Goal: Information Seeking & Learning: Learn about a topic

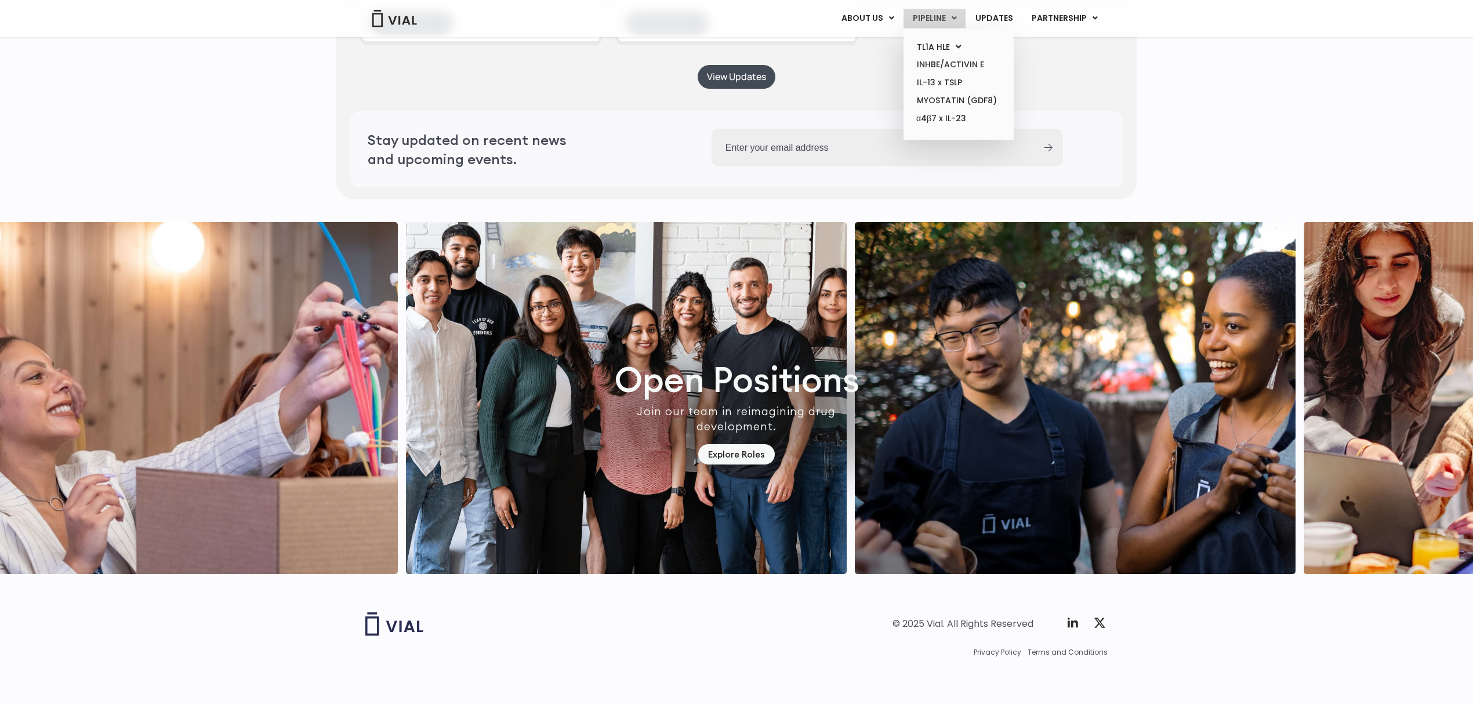
click at [923, 14] on link "PIPELINE" at bounding box center [934, 19] width 62 height 20
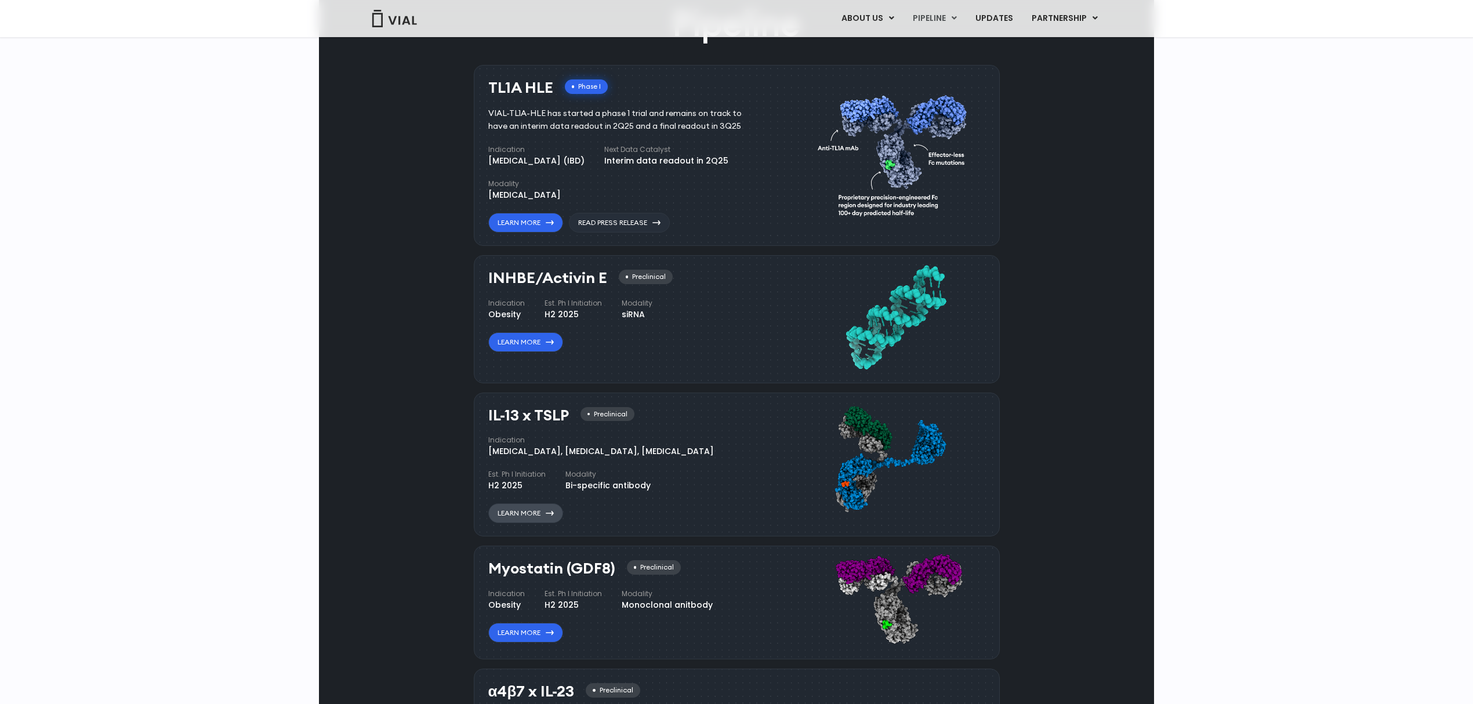
click at [529, 509] on link "Learn More" at bounding box center [525, 513] width 75 height 20
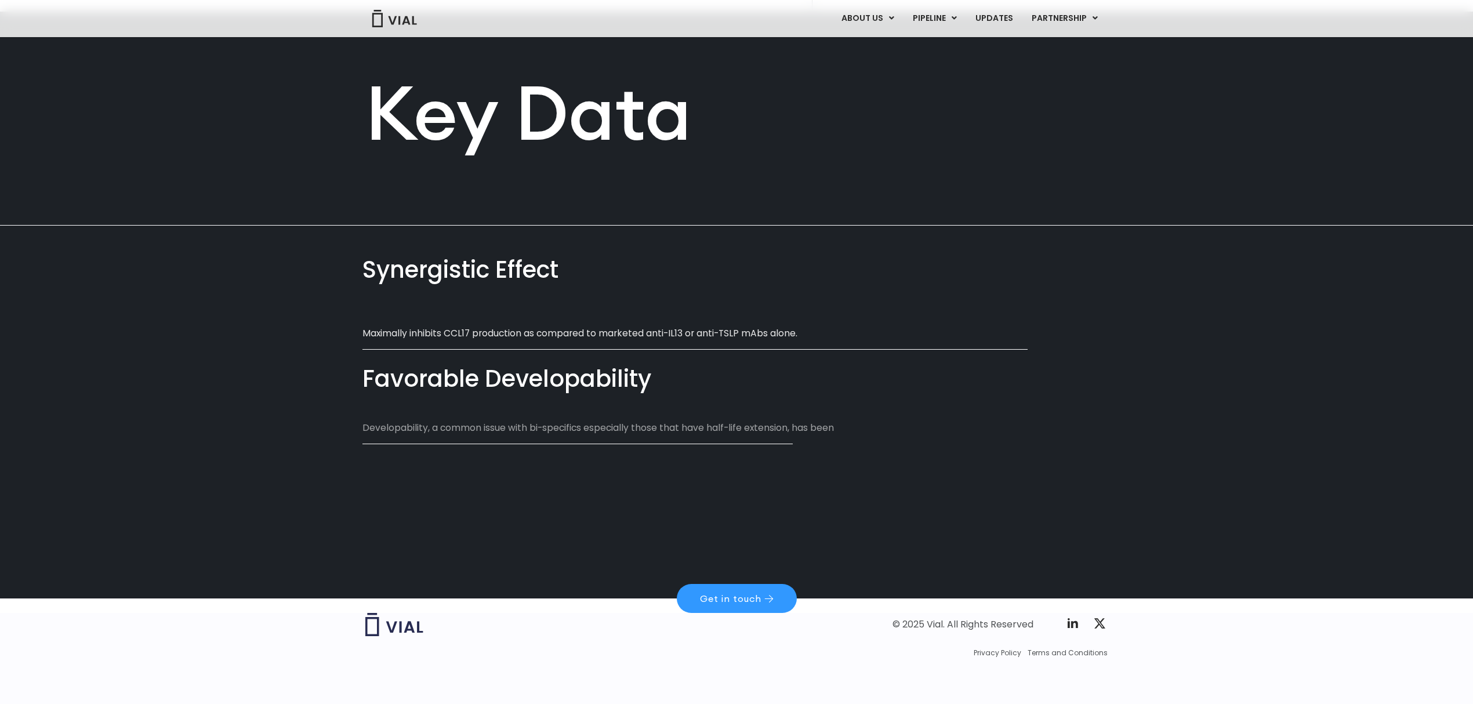
scroll to position [484, 0]
click at [732, 432] on p "Developability, a common issue with bi-specifics especially those that have hal…" at bounding box center [605, 433] width 486 height 27
drag, startPoint x: 384, startPoint y: 437, endPoint x: 807, endPoint y: 427, distance: 423.3
click at [828, 434] on div "Favorable Developability Developability, a common issue with bi-specifics espec…" at bounding box center [736, 405] width 748 height 95
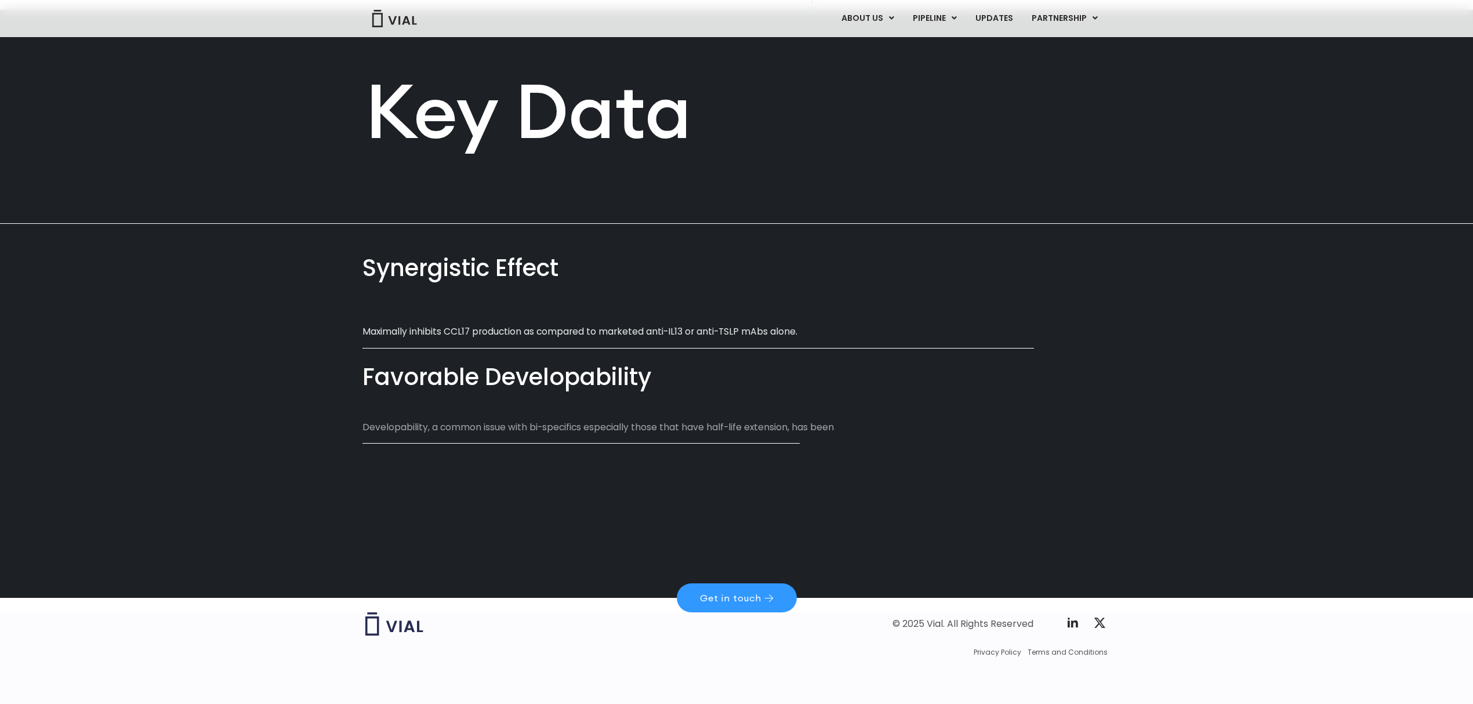
click at [805, 427] on p "Developability, a common issue with bi-specifics especially those that have hal…" at bounding box center [605, 433] width 486 height 27
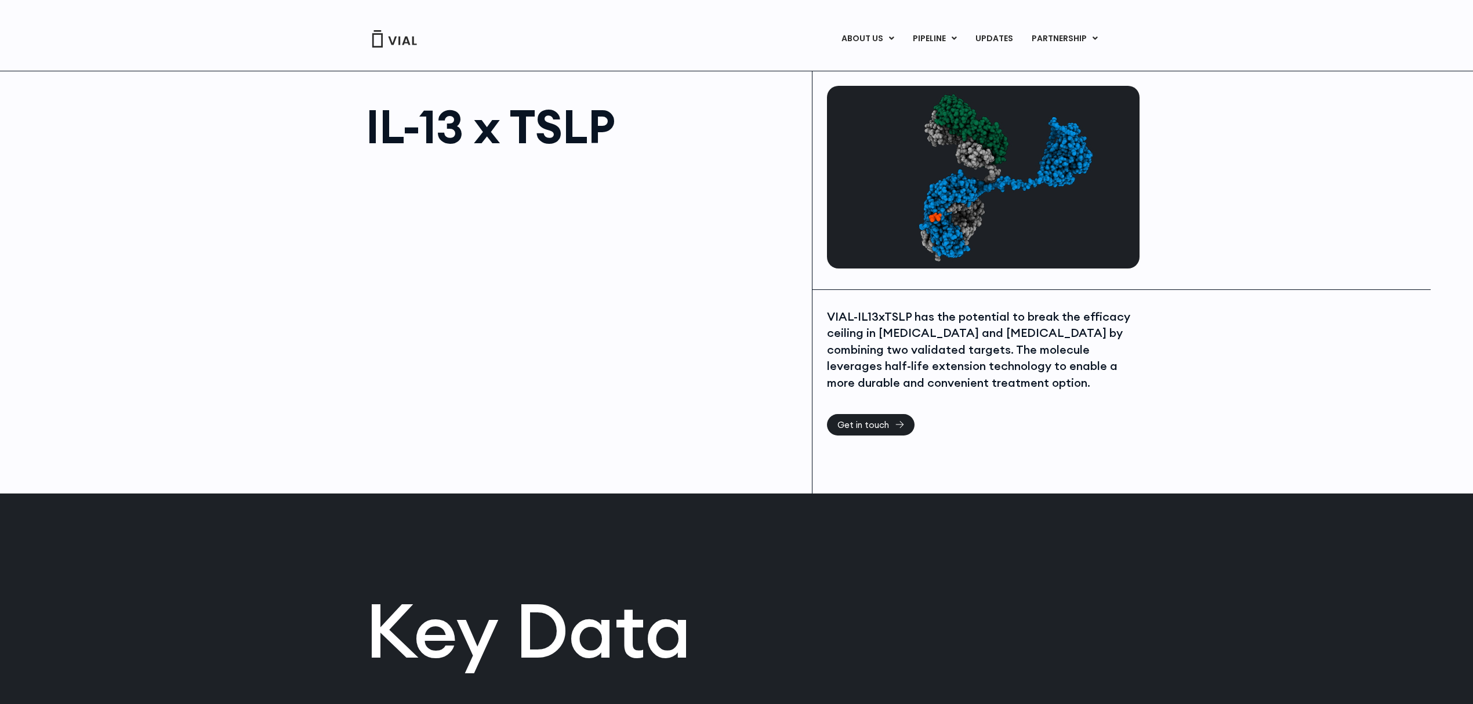
scroll to position [0, 0]
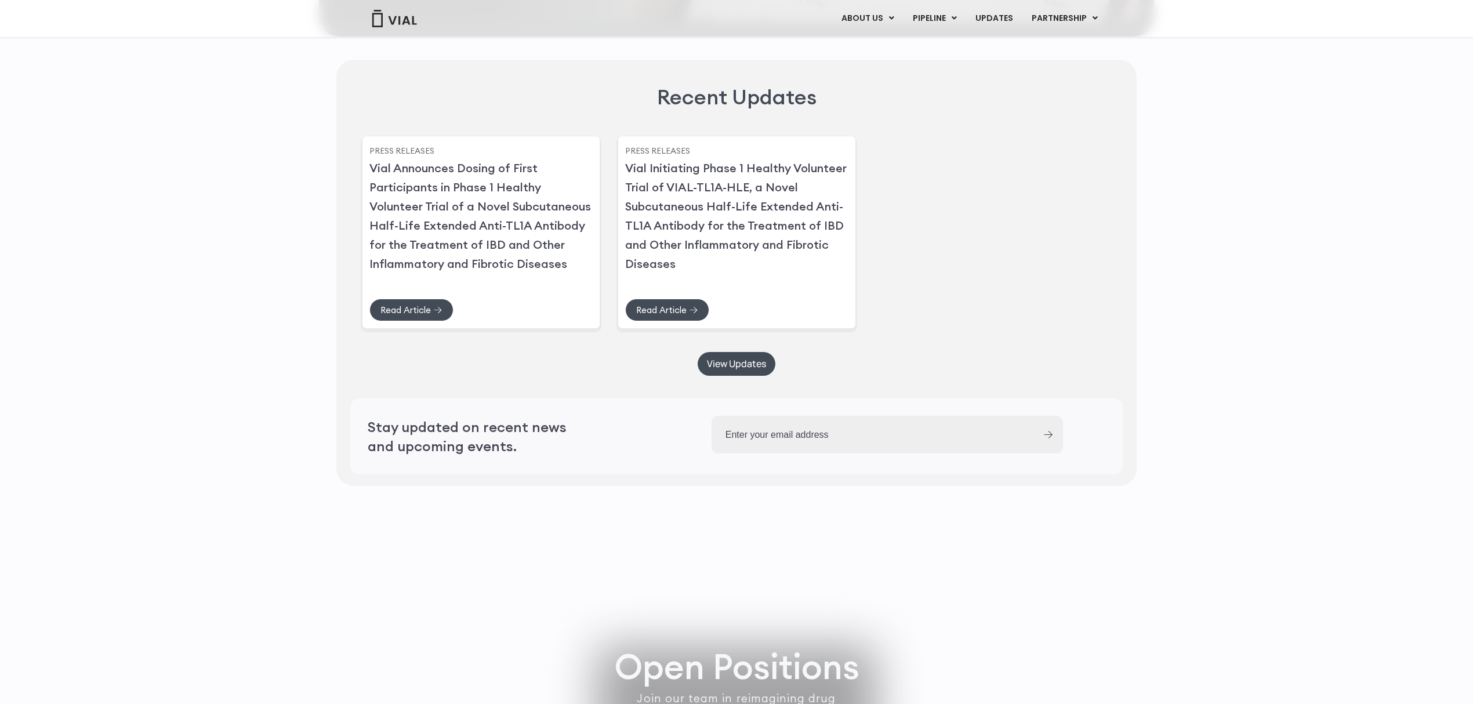
scroll to position [2899, 0]
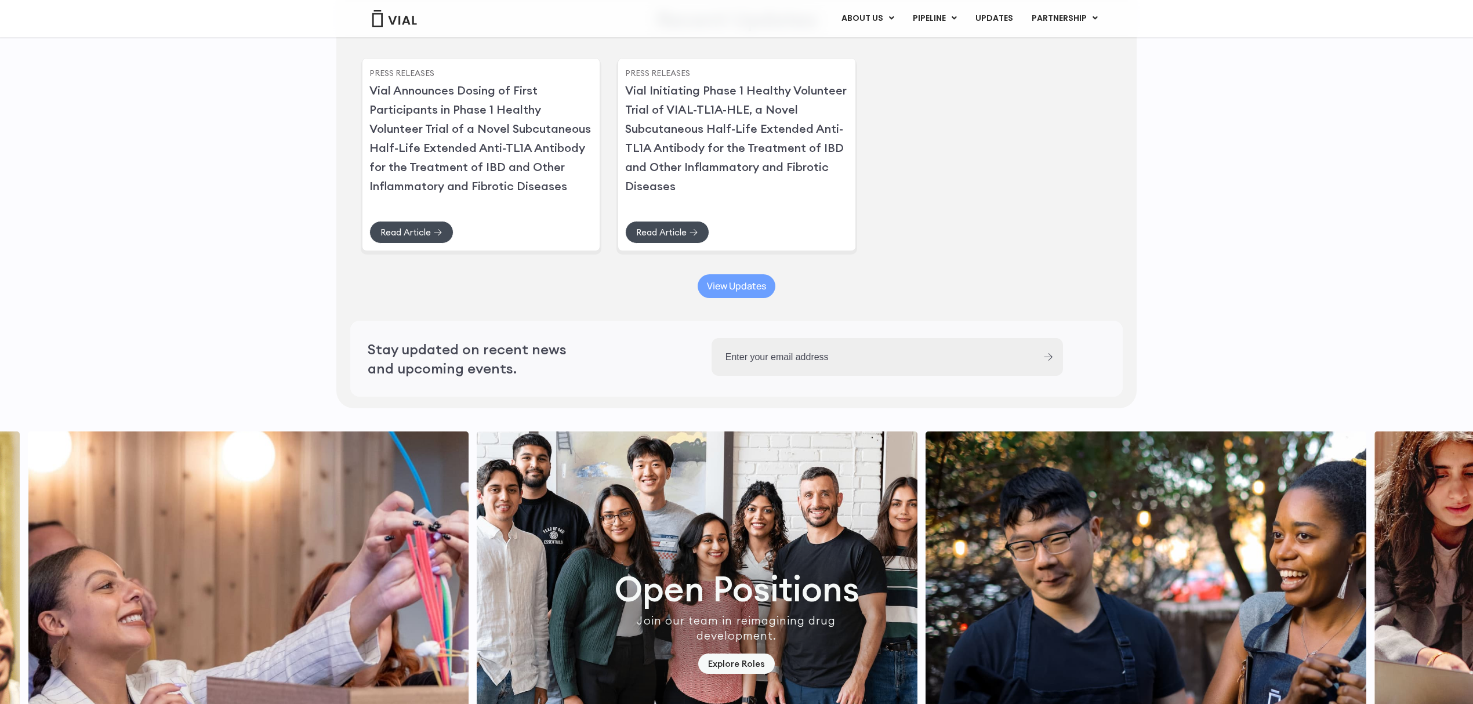
click at [724, 290] on span "View Updates" at bounding box center [736, 286] width 59 height 9
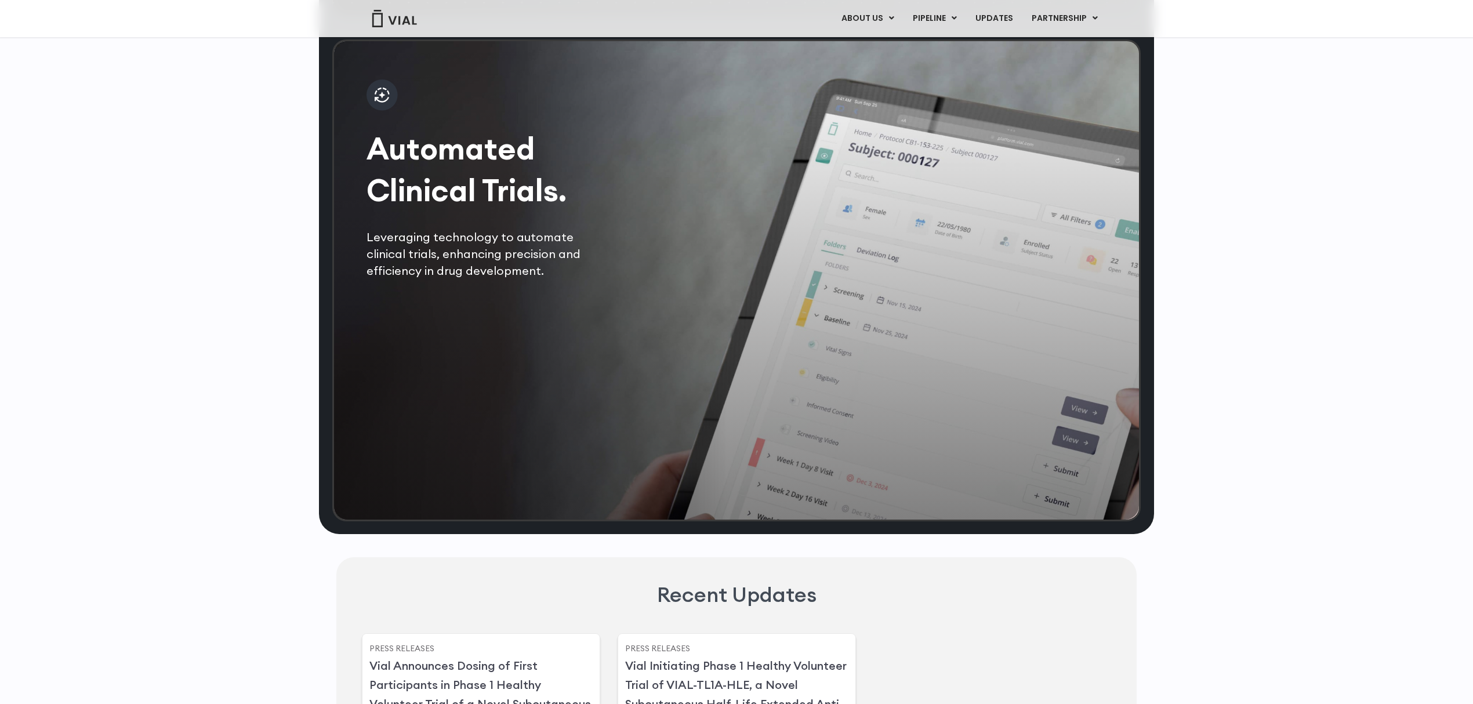
scroll to position [2125, 0]
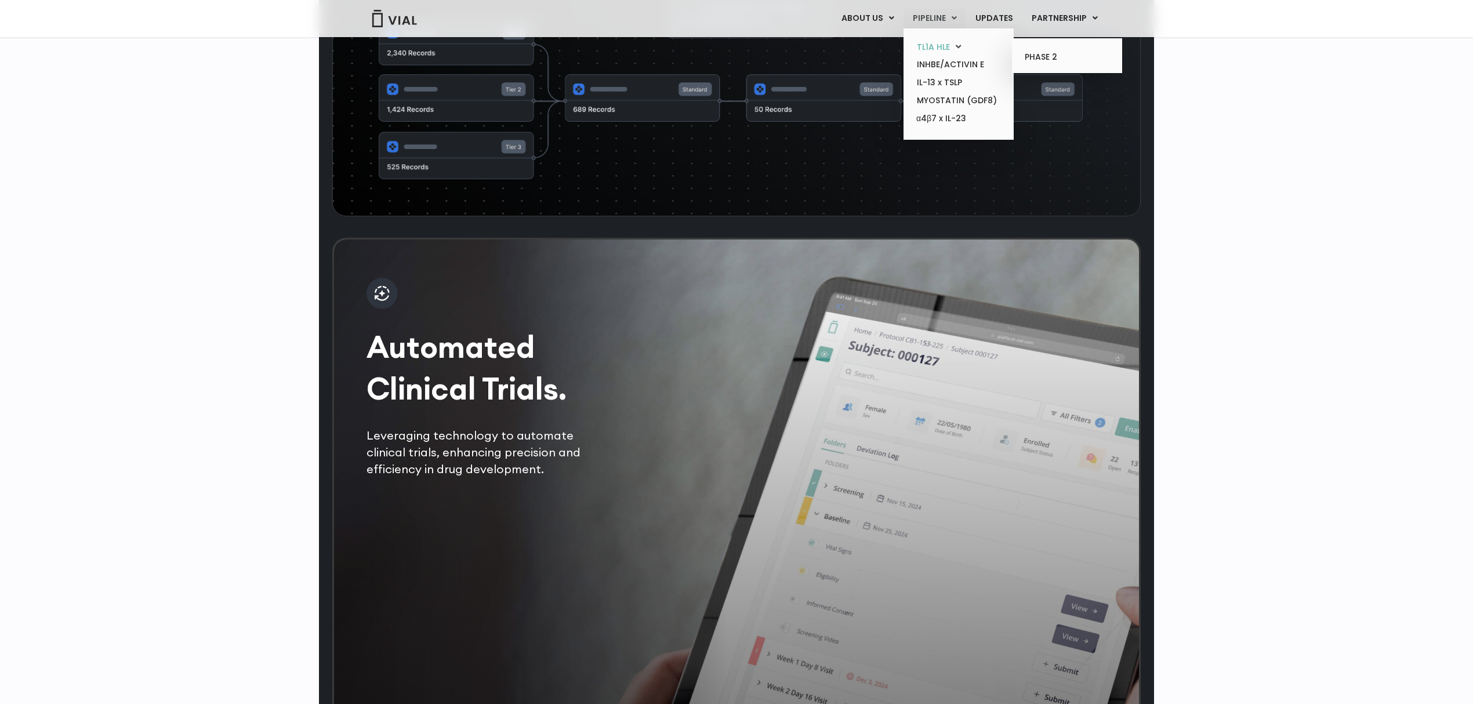
click at [944, 45] on link "TL1A HLE" at bounding box center [957, 47] width 101 height 18
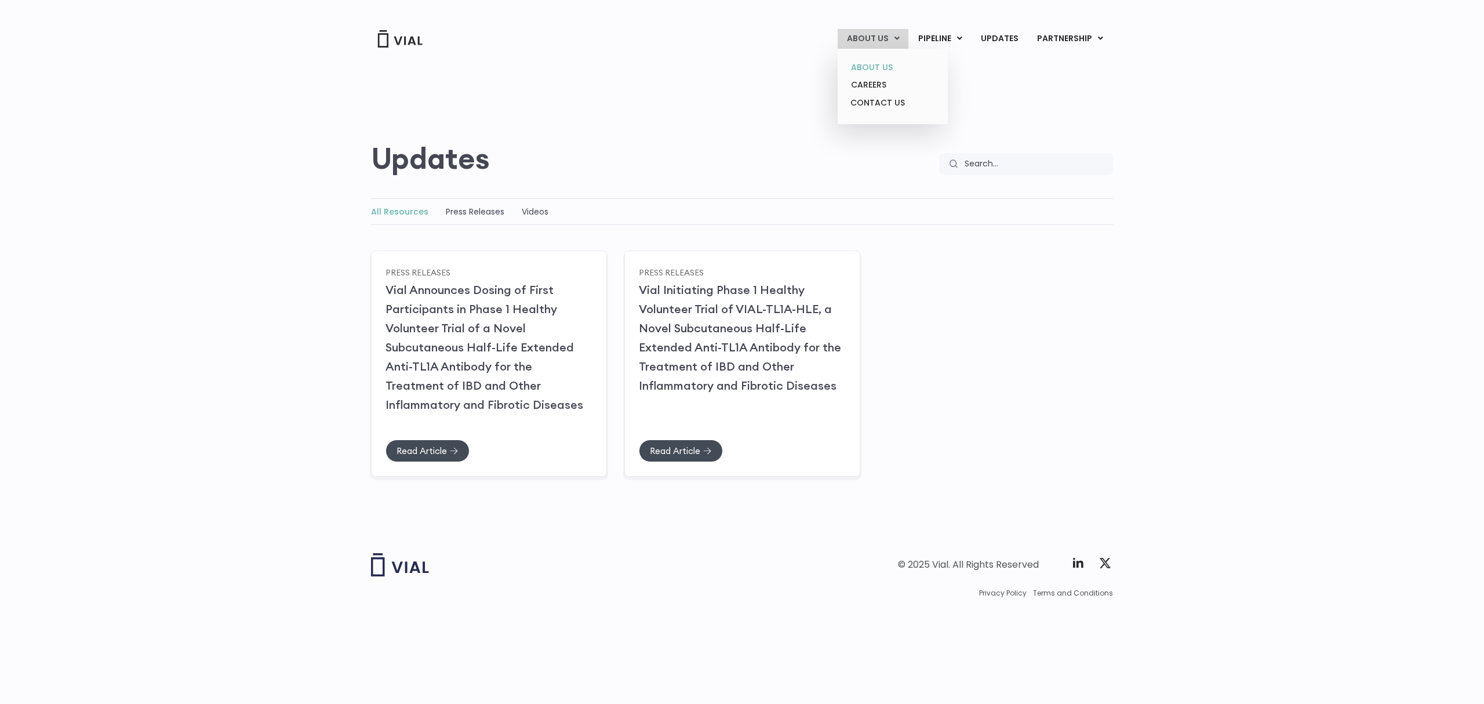
click at [873, 59] on link "ABOUT US" at bounding box center [892, 68] width 101 height 18
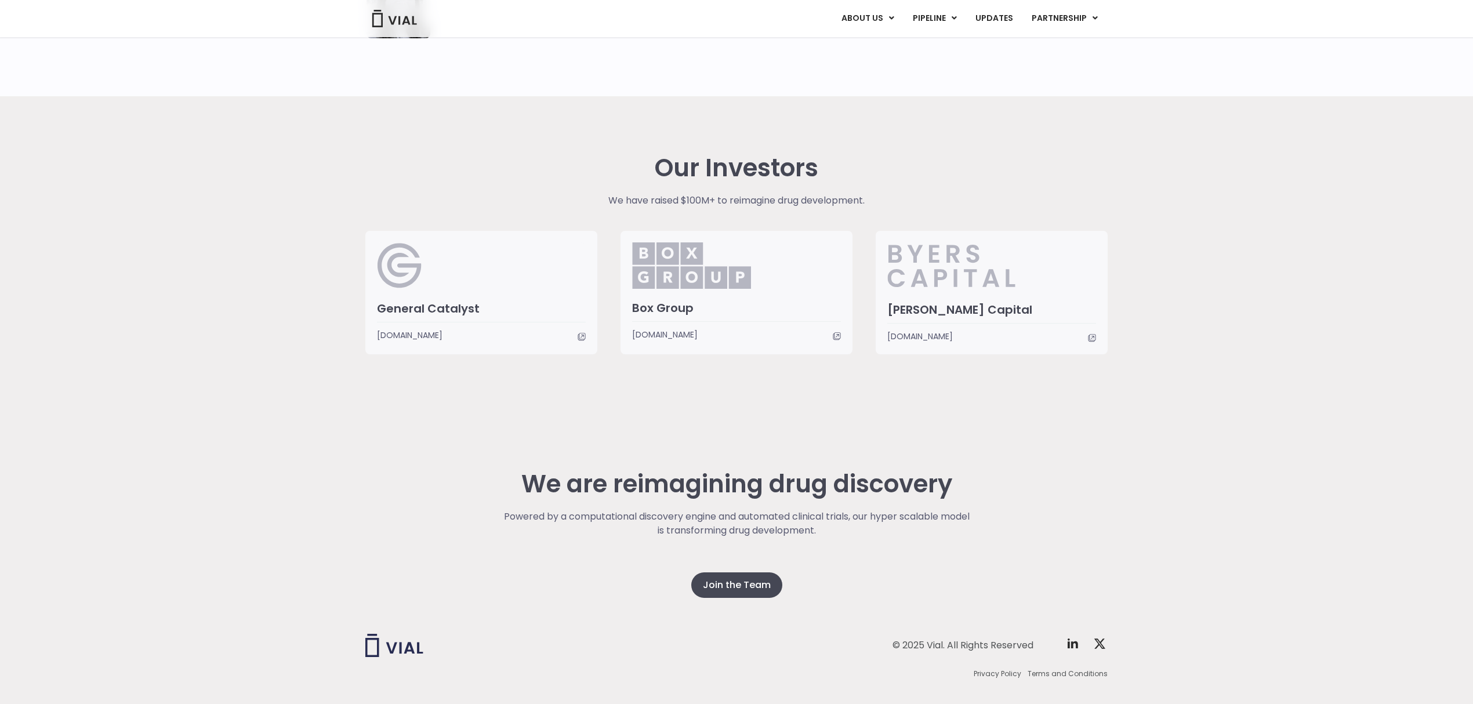
scroll to position [2694, 0]
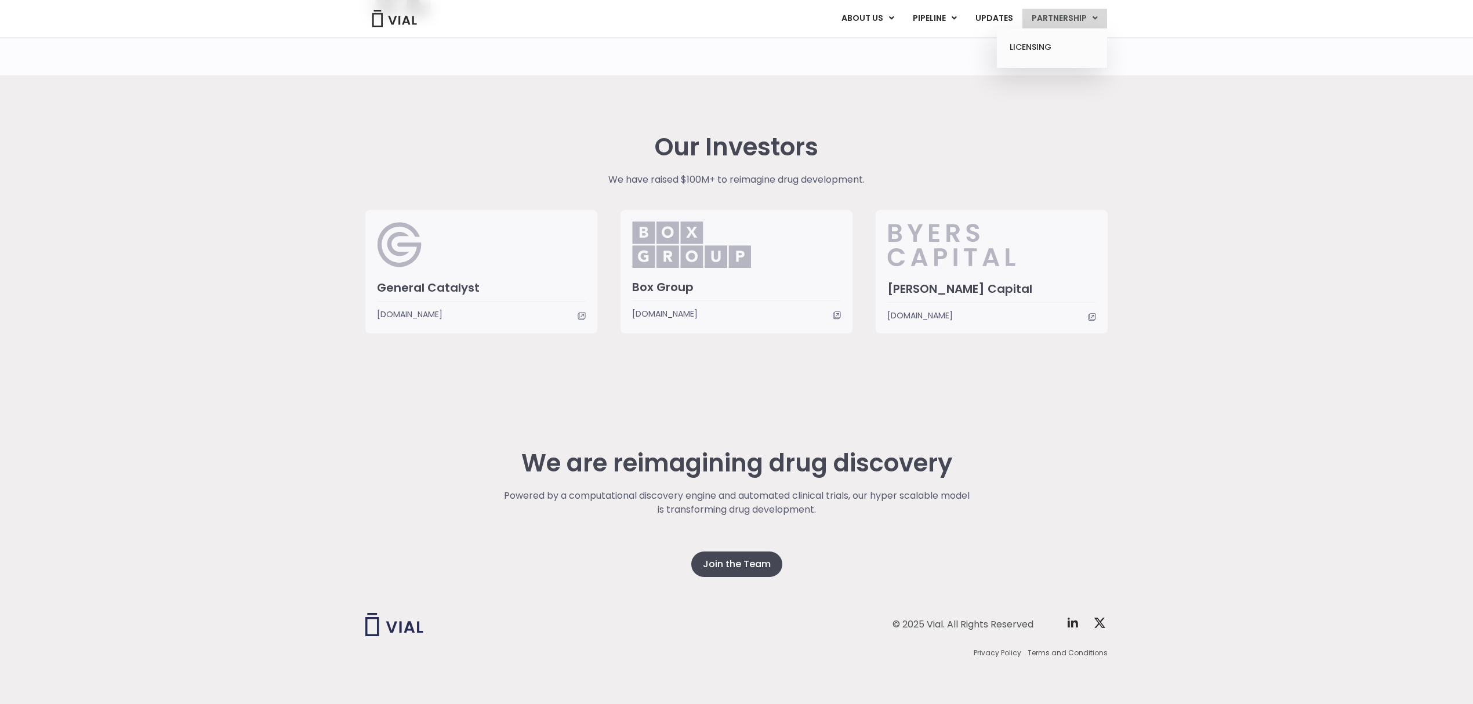
click at [1067, 20] on link "PARTNERSHIP" at bounding box center [1064, 19] width 85 height 20
click at [1031, 47] on link "LICENSING" at bounding box center [1051, 47] width 101 height 19
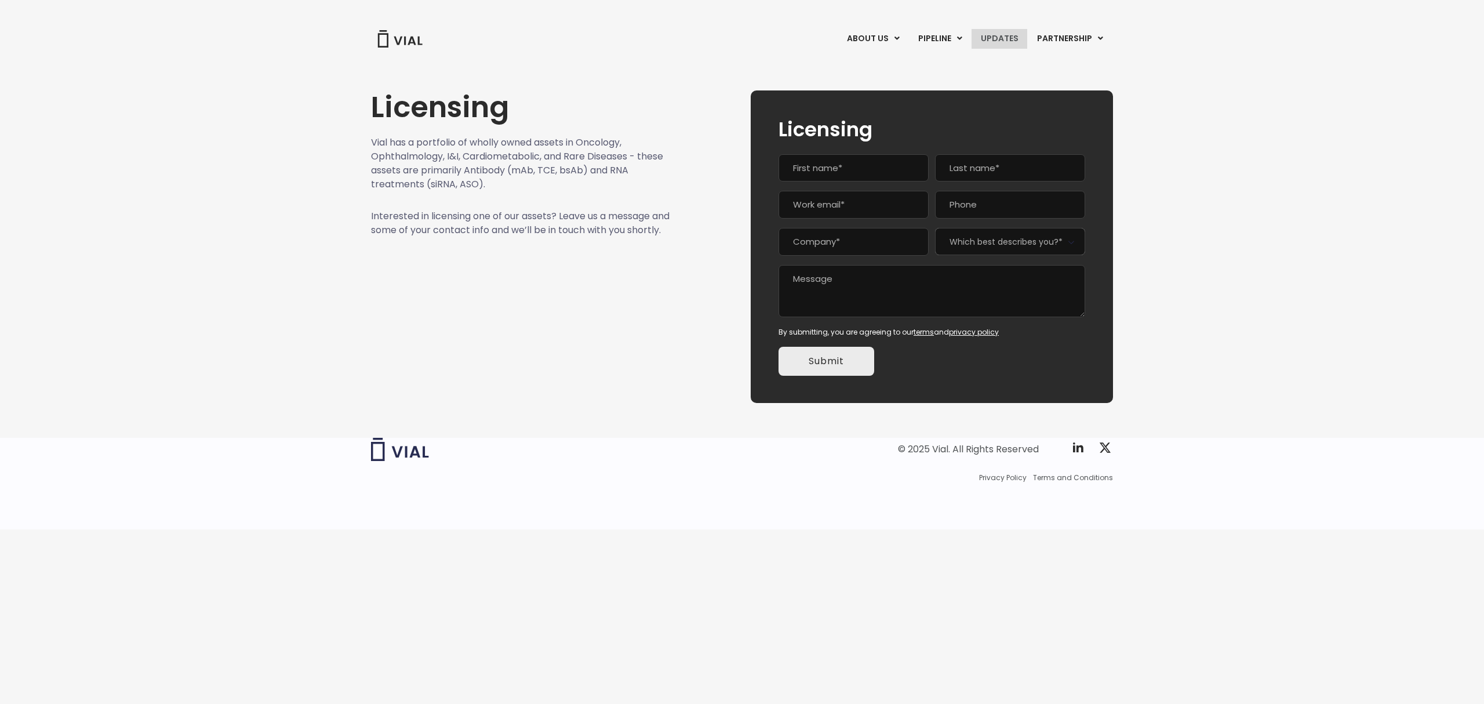
click at [997, 44] on link "UPDATES" at bounding box center [1000, 39] width 56 height 20
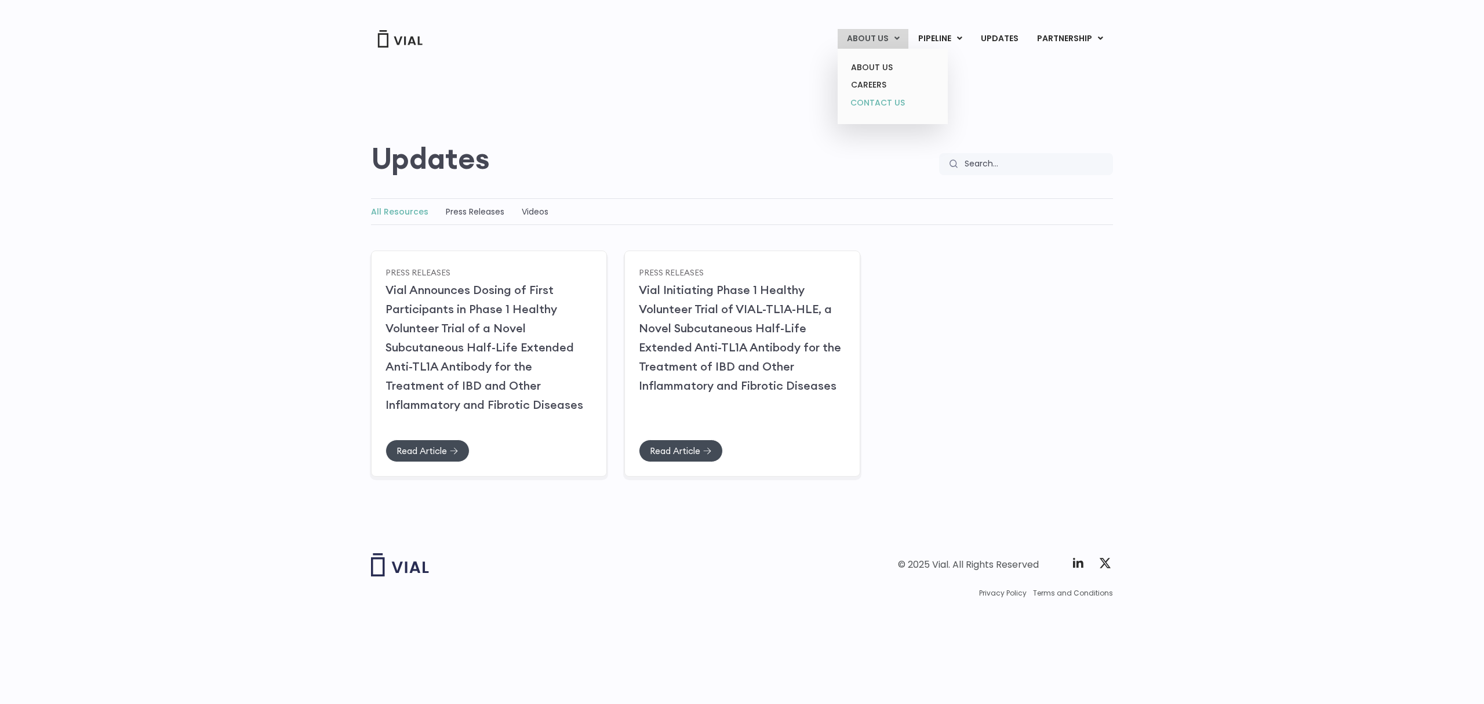
click at [875, 100] on link "CONTACT US" at bounding box center [892, 103] width 101 height 19
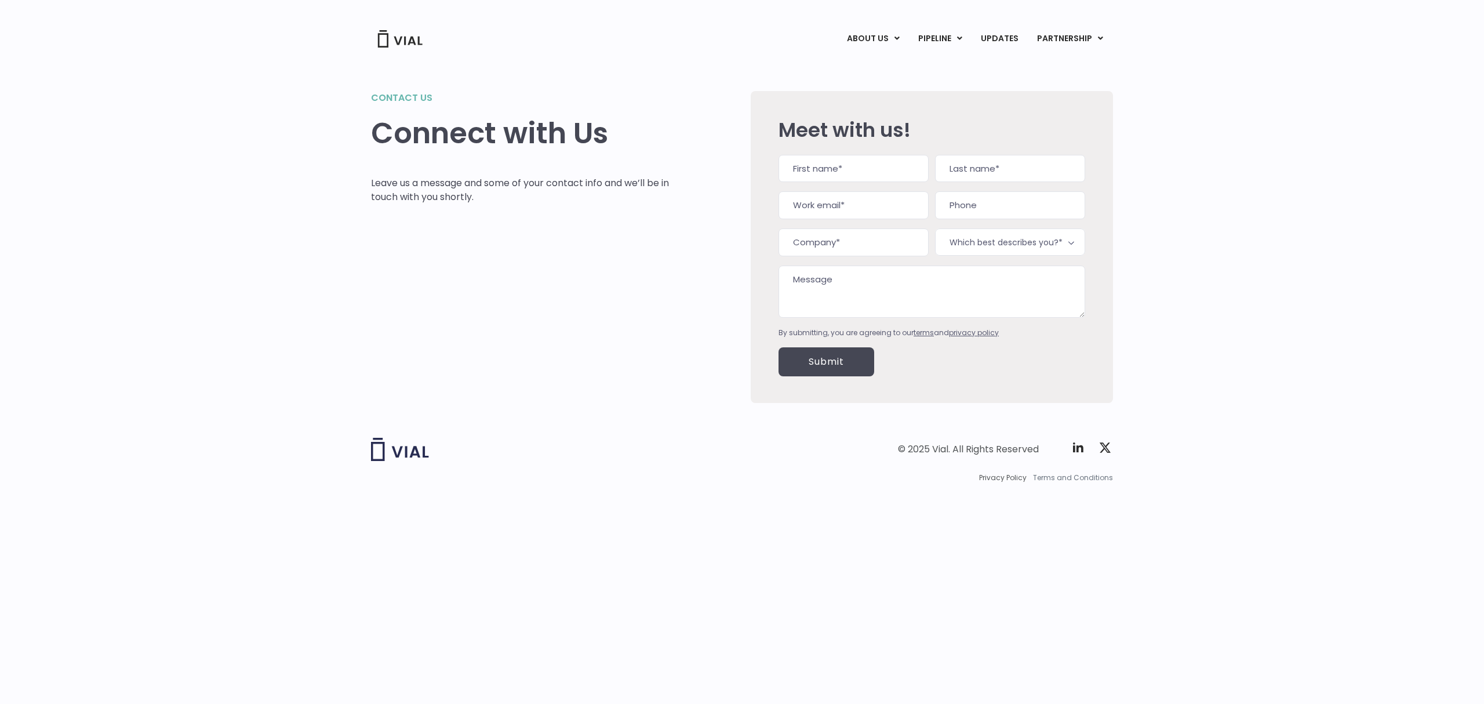
click at [1061, 478] on span "Terms and Conditions" at bounding box center [1073, 478] width 80 height 10
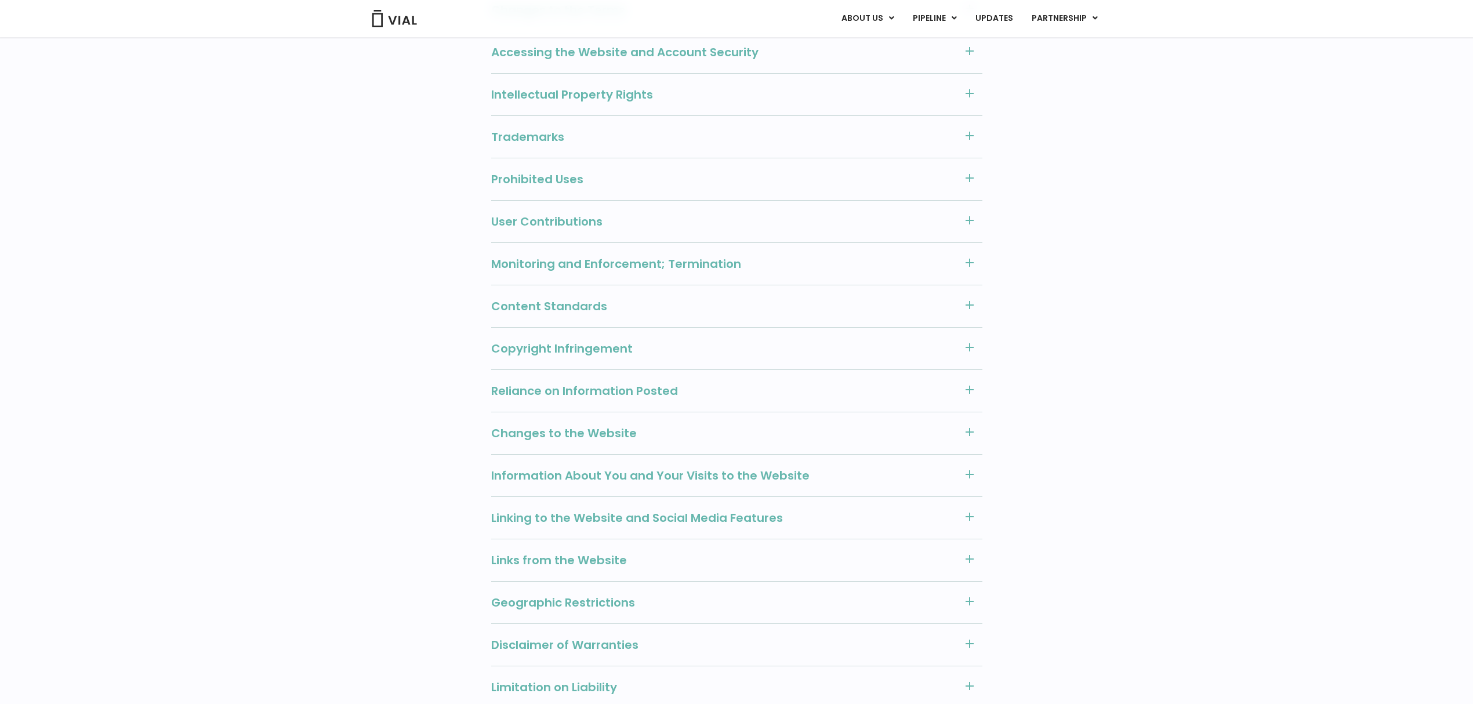
scroll to position [551, 0]
click at [397, 19] on img at bounding box center [394, 18] width 46 height 17
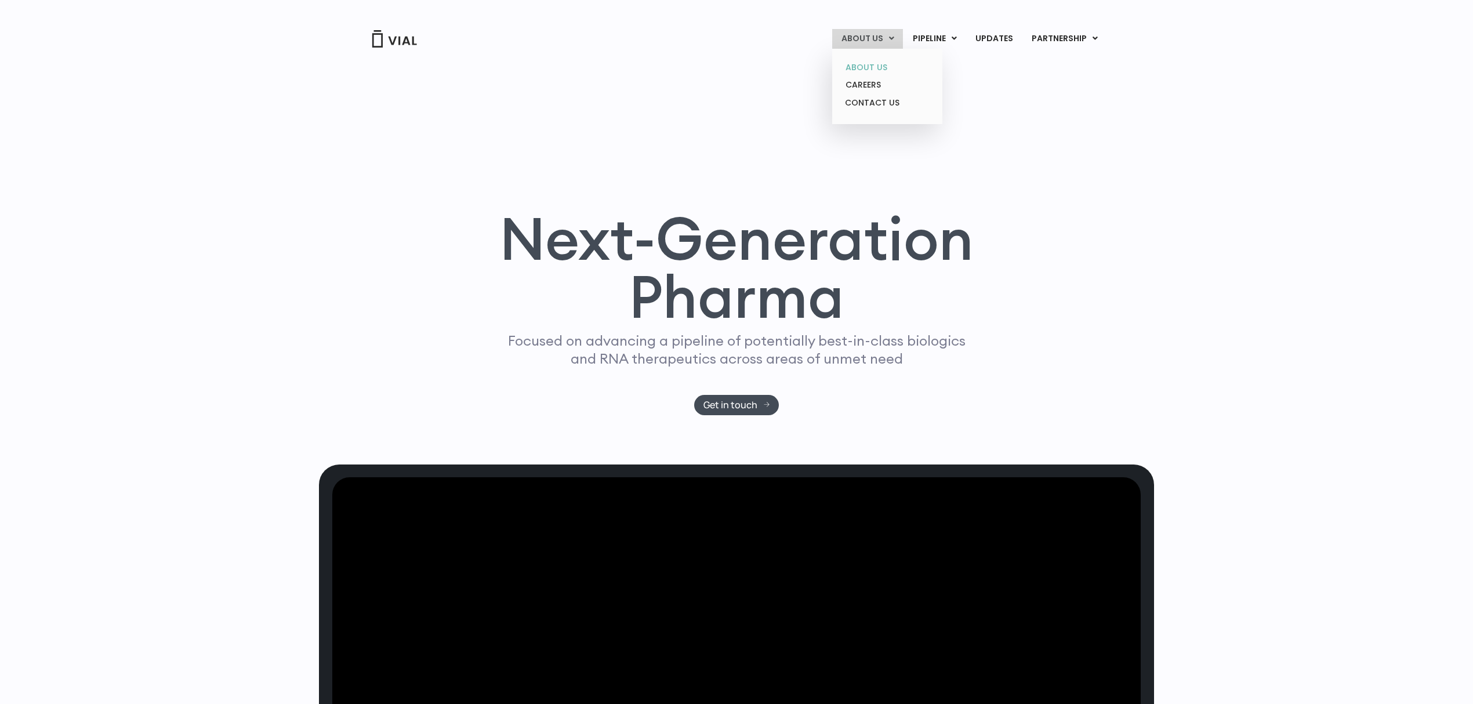
click at [871, 66] on link "ABOUT US" at bounding box center [886, 68] width 101 height 18
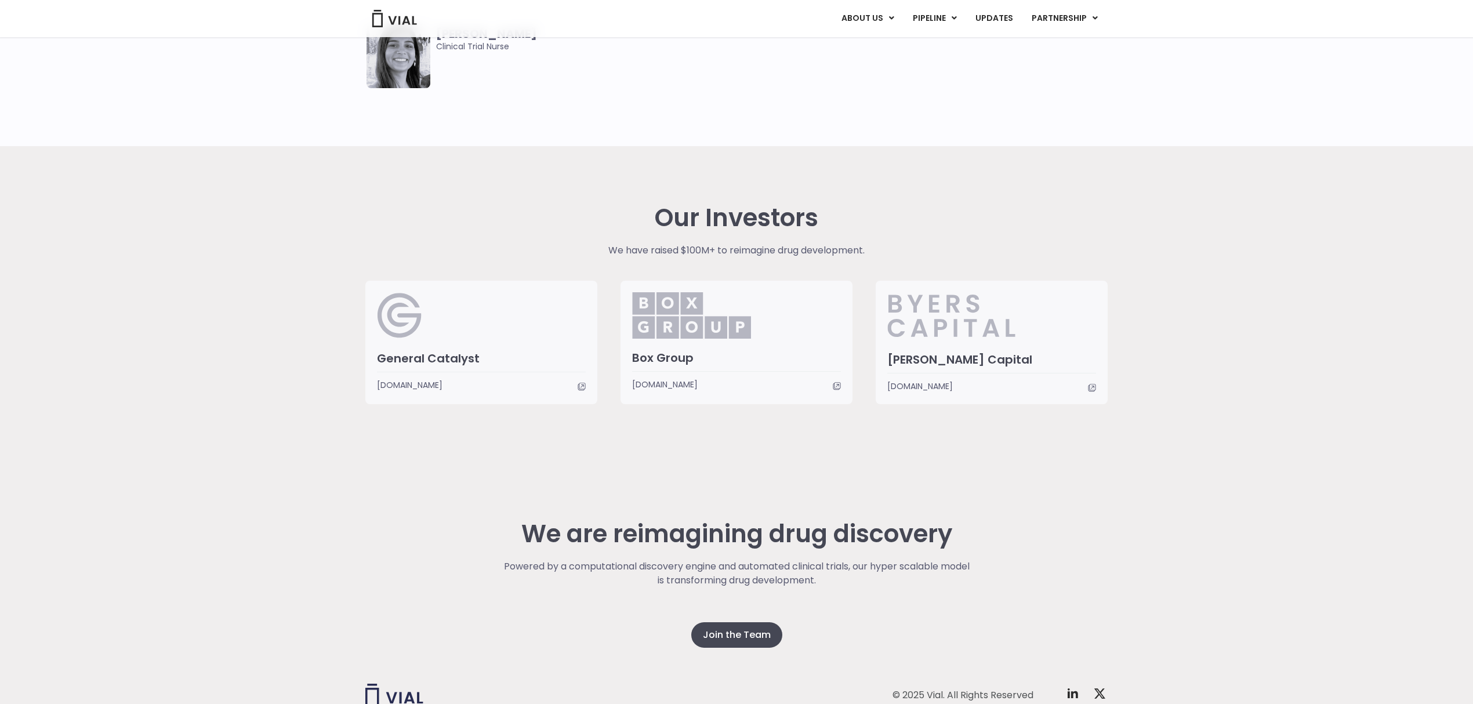
scroll to position [2694, 0]
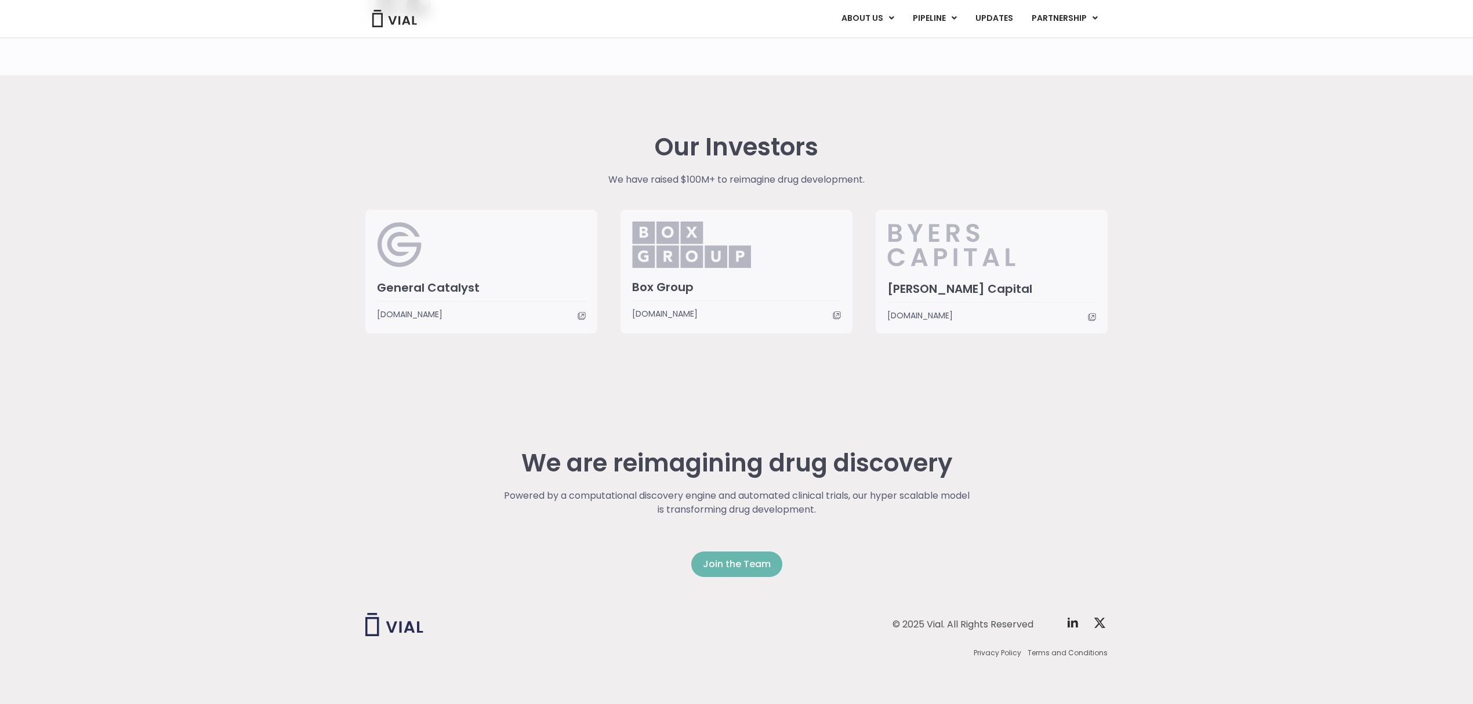
click at [724, 558] on span "Join the Team" at bounding box center [737, 564] width 68 height 14
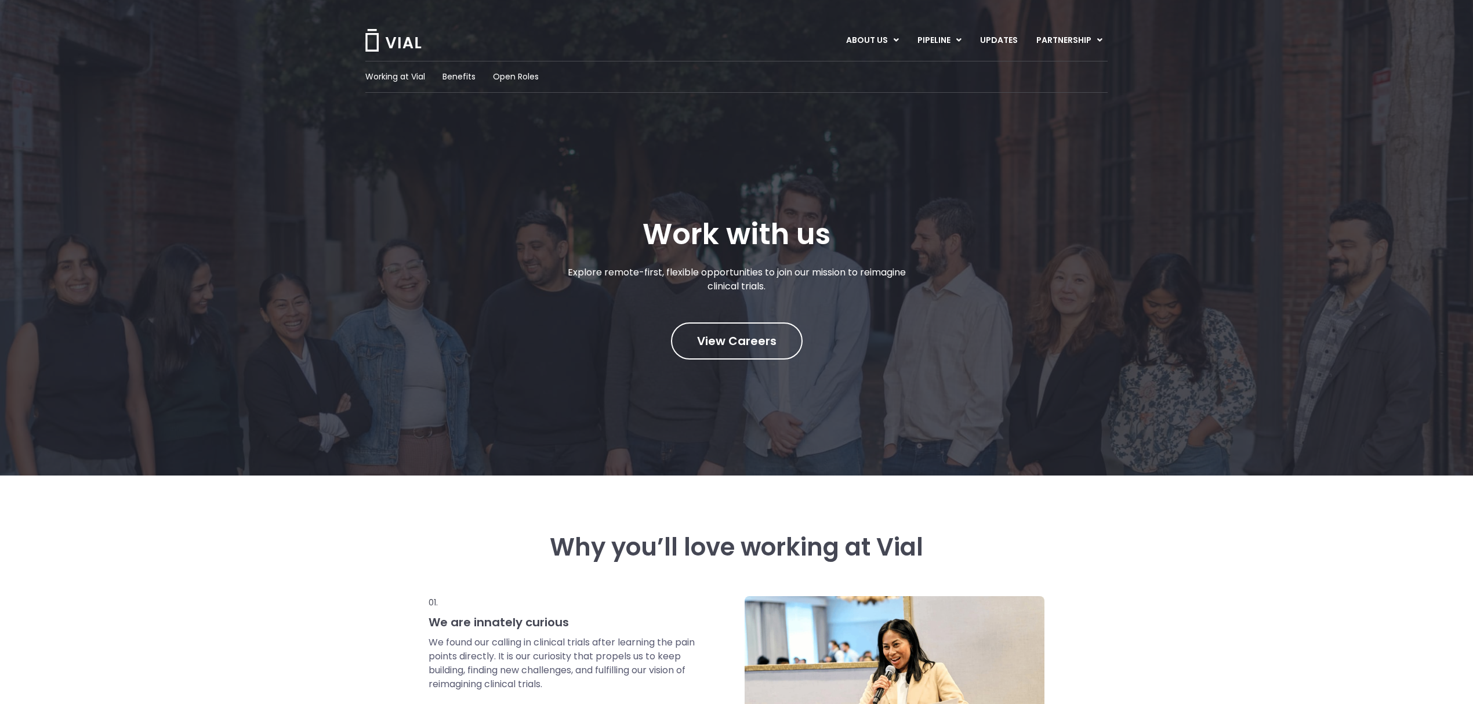
click at [402, 42] on img at bounding box center [393, 40] width 58 height 23
click at [399, 77] on span "Working at Vial" at bounding box center [395, 77] width 60 height 12
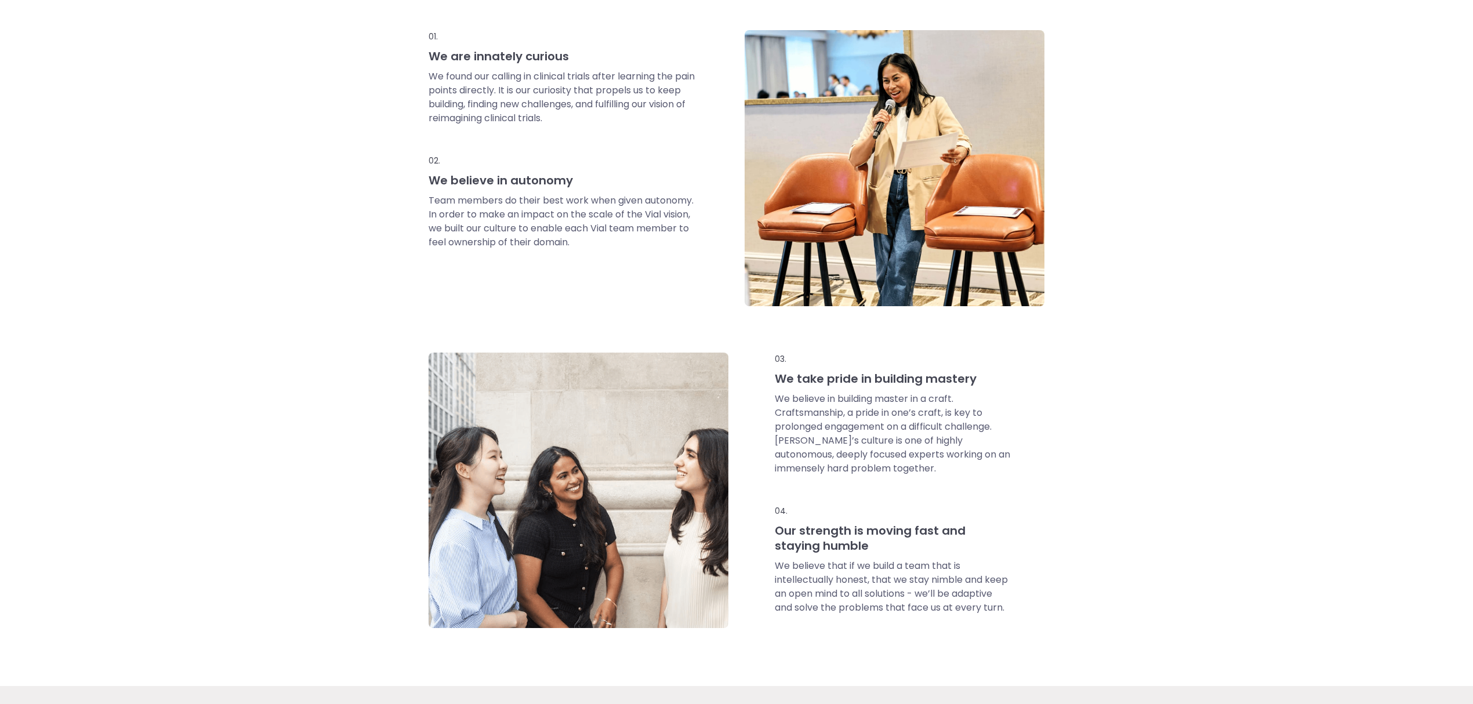
scroll to position [784, 0]
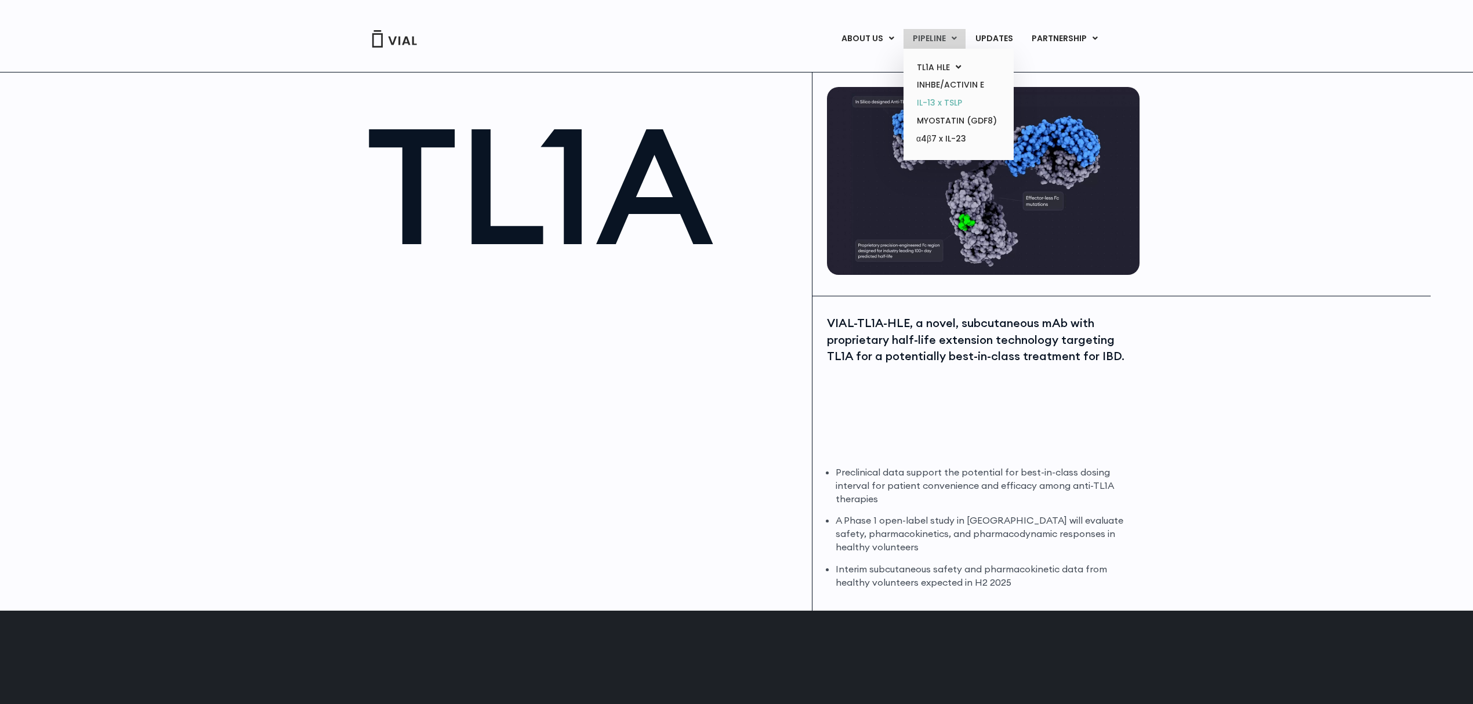
click at [931, 103] on link "IL-13 x TSLP" at bounding box center [957, 103] width 101 height 18
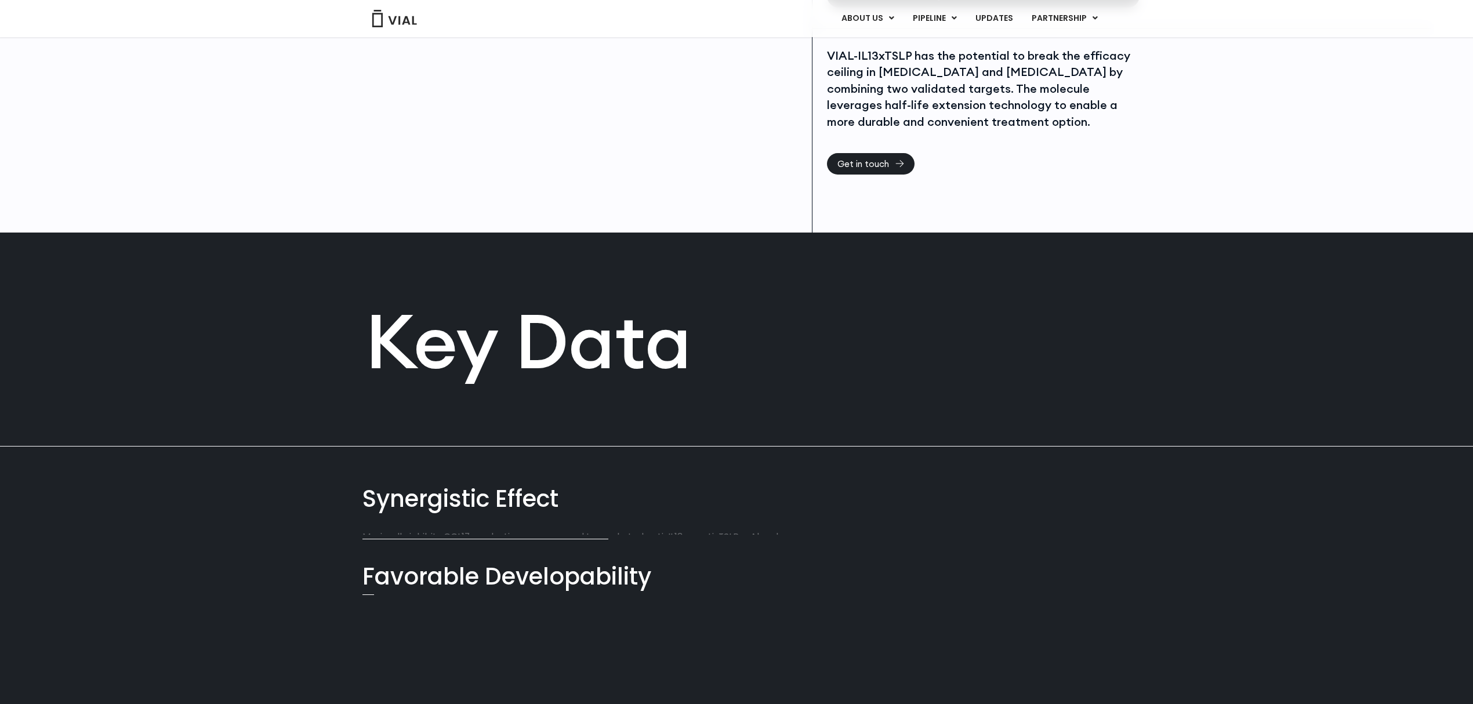
scroll to position [386, 0]
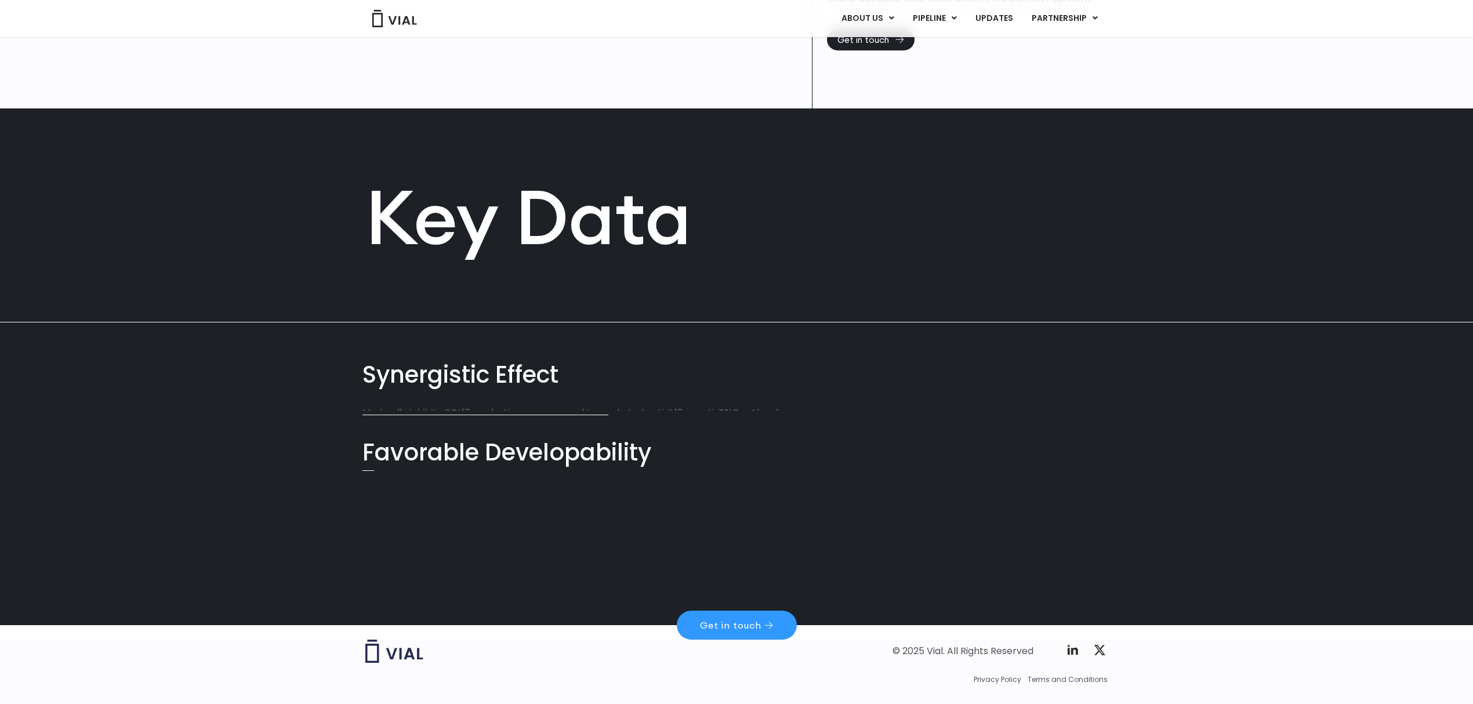
drag, startPoint x: 480, startPoint y: 392, endPoint x: 412, endPoint y: 385, distance: 68.8
click at [412, 385] on div "Synergistic Effect" at bounding box center [736, 374] width 748 height 33
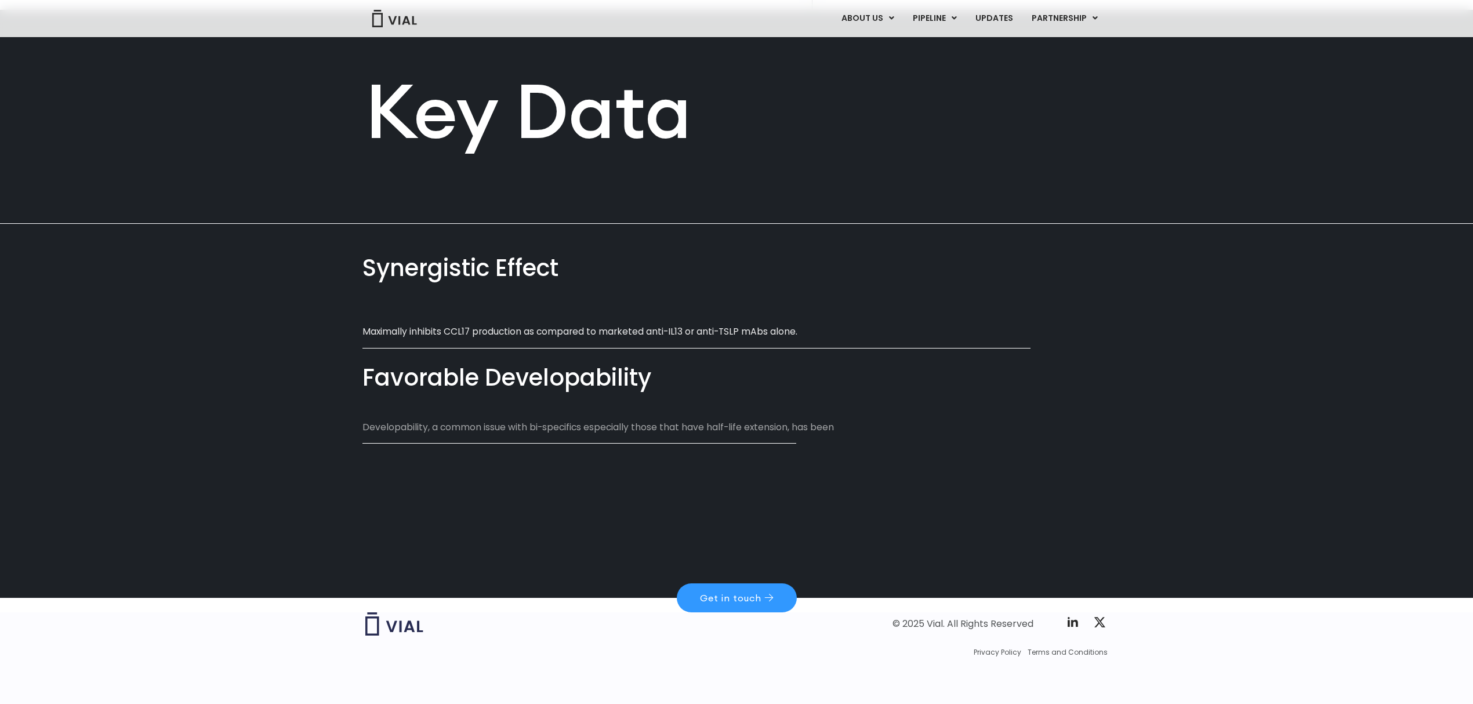
scroll to position [485, 0]
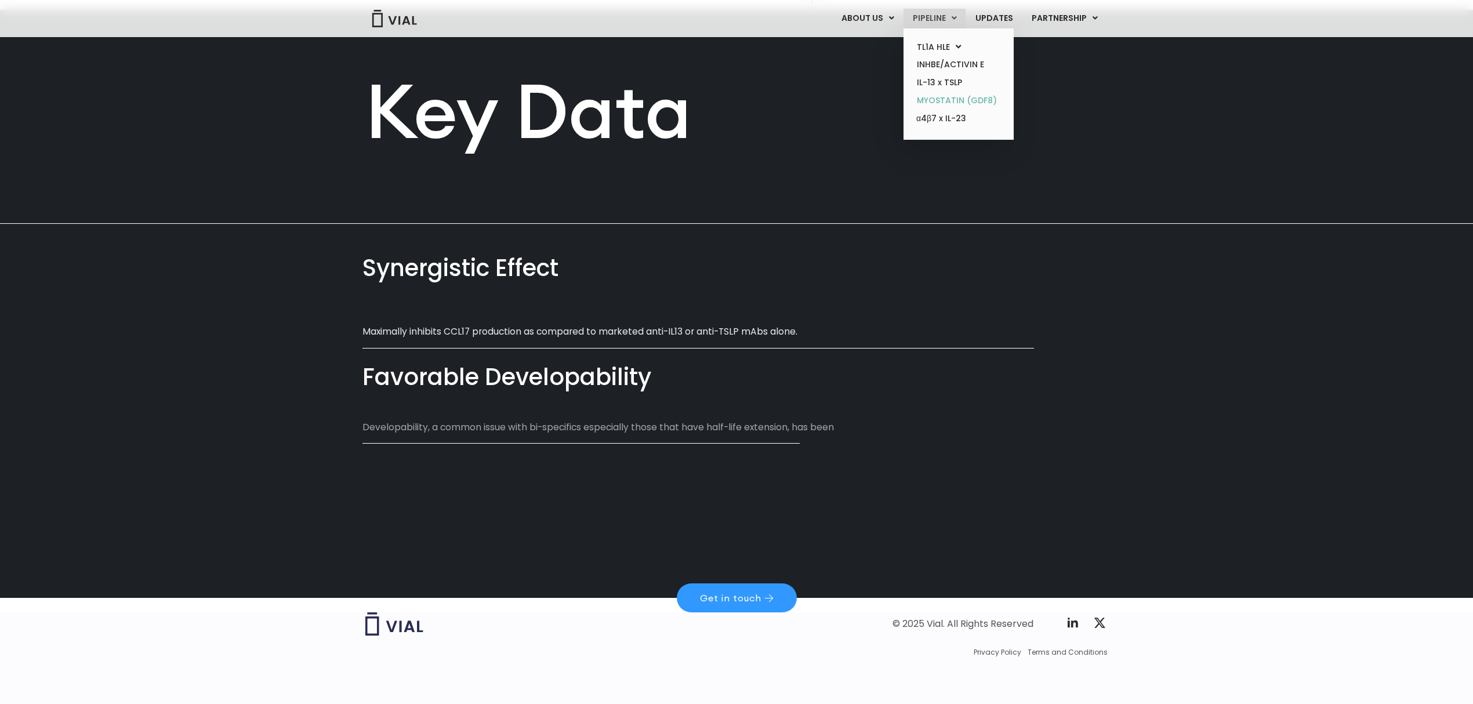
click at [930, 103] on link "MYOSTATIN (GDF8)" at bounding box center [957, 101] width 101 height 18
